Goal: Task Accomplishment & Management: Use online tool/utility

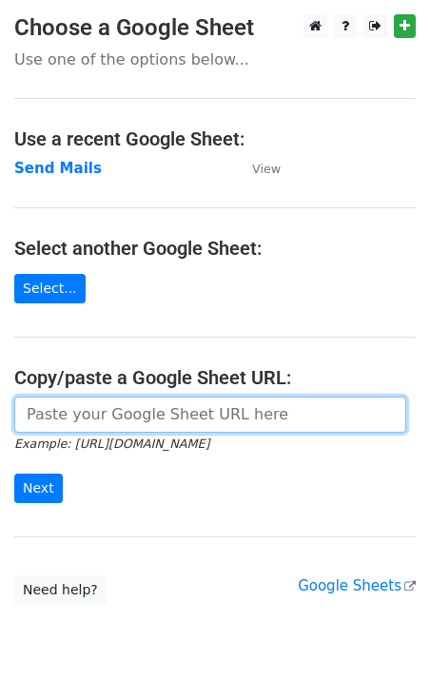
click at [103, 411] on input "url" at bounding box center [210, 415] width 392 height 36
paste input "[URL][DOMAIN_NAME]"
type input "[URL][DOMAIN_NAME]"
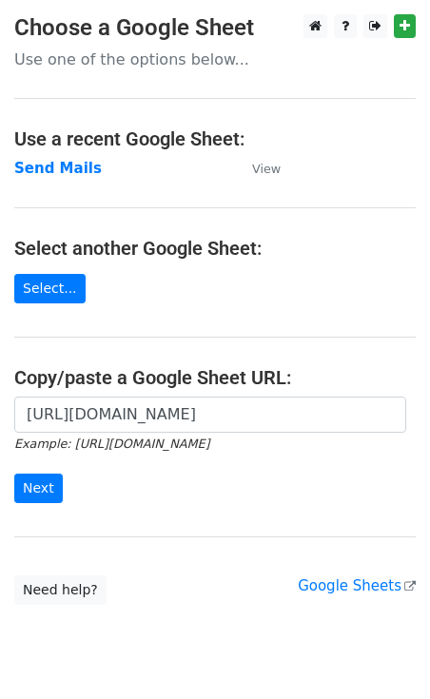
click at [12, 494] on div "[URL][DOMAIN_NAME] Example: [URL][DOMAIN_NAME] Next" at bounding box center [215, 460] width 430 height 126
click at [34, 495] on input "Next" at bounding box center [38, 488] width 48 height 29
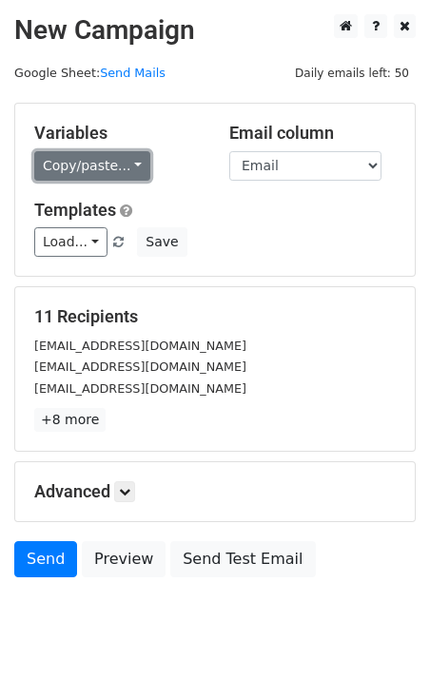
click at [109, 169] on link "Copy/paste..." at bounding box center [92, 165] width 116 height 29
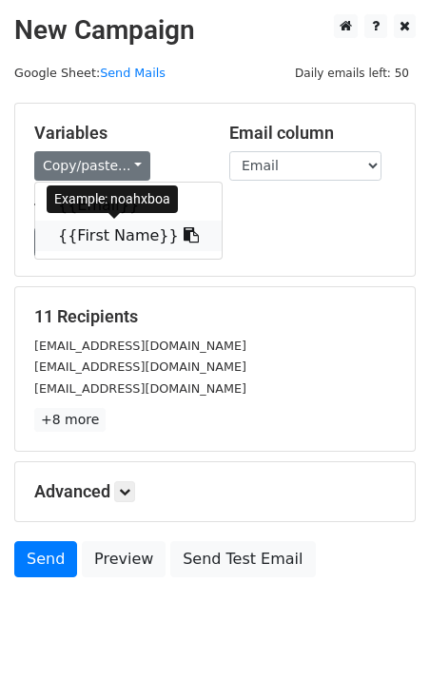
click at [110, 238] on link "{{First Name}}" at bounding box center [128, 236] width 186 height 30
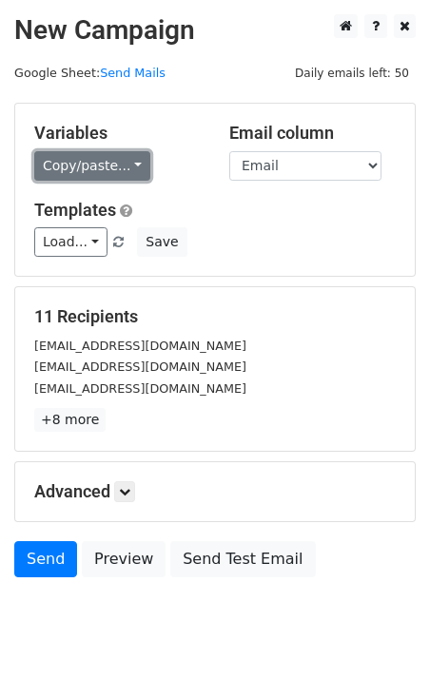
click at [76, 155] on link "Copy/paste..." at bounding box center [92, 165] width 116 height 29
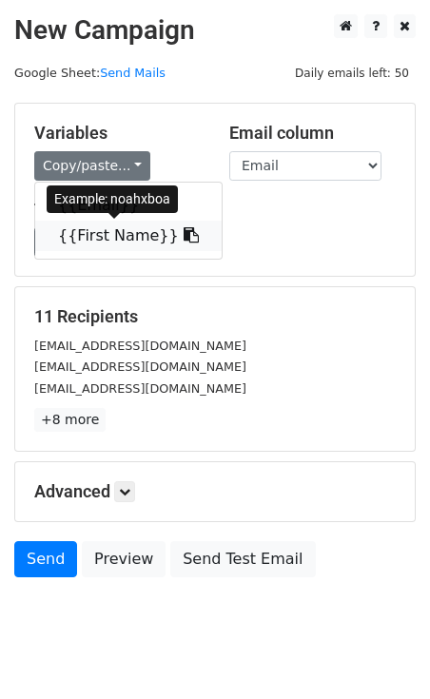
click at [80, 226] on link "{{First Name}}" at bounding box center [128, 236] width 186 height 30
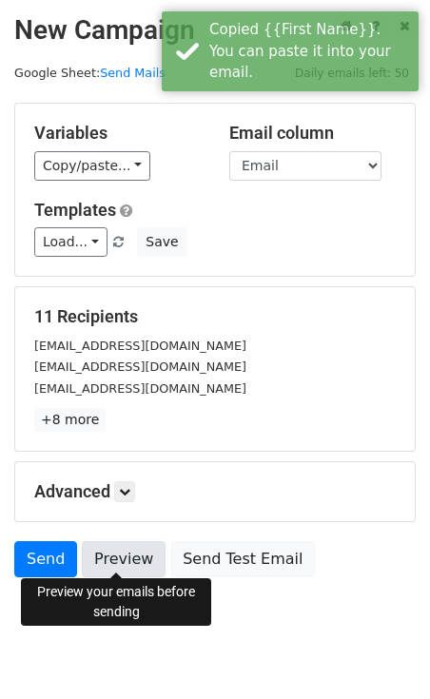
click at [115, 553] on link "Preview" at bounding box center [124, 559] width 84 height 36
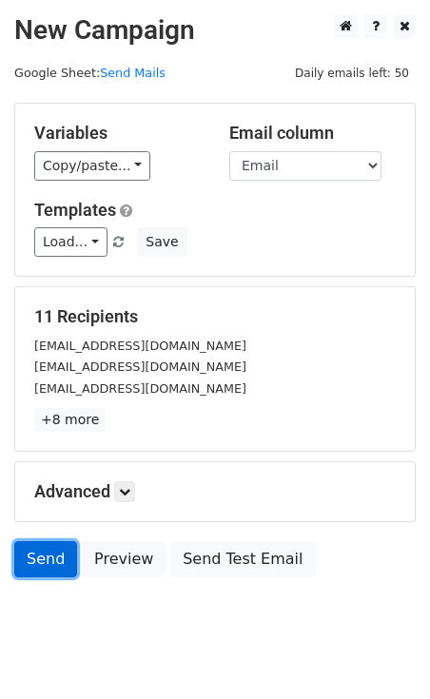
click at [51, 552] on link "Send" at bounding box center [45, 559] width 63 height 36
